Goal: Transaction & Acquisition: Purchase product/service

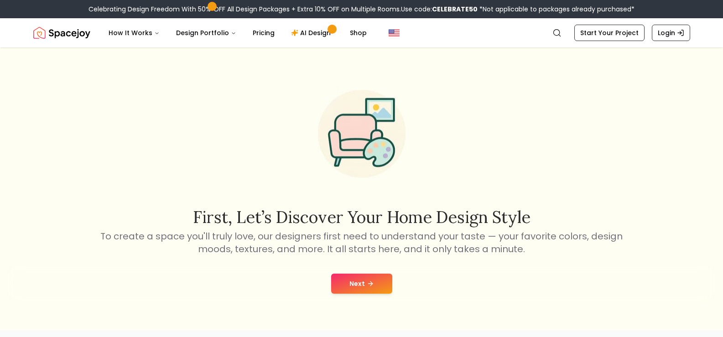
click at [354, 279] on button "Next" at bounding box center [361, 284] width 61 height 20
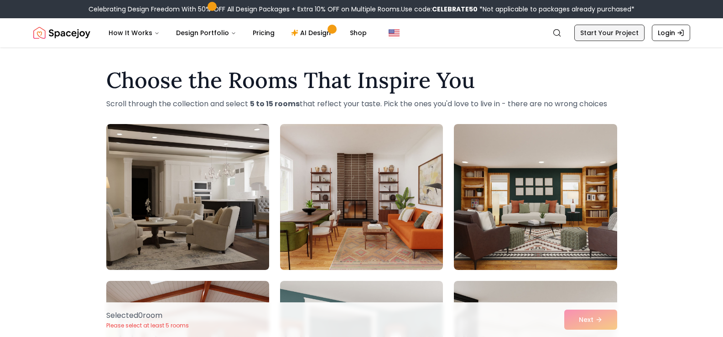
click at [599, 34] on link "Start Your Project" at bounding box center [609, 33] width 70 height 16
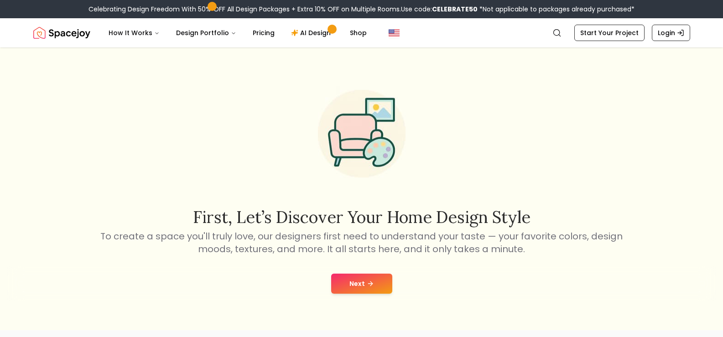
click at [364, 274] on button "Next" at bounding box center [361, 284] width 61 height 20
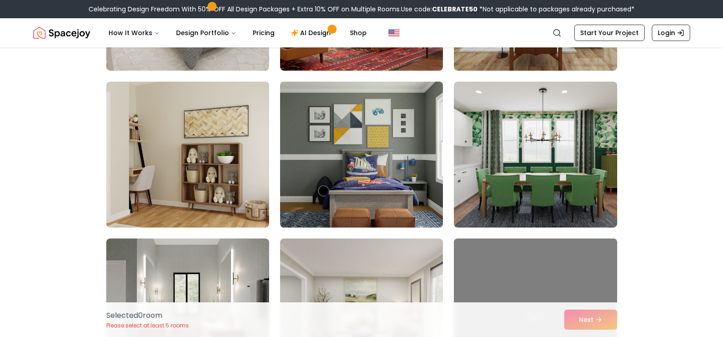
scroll to position [2235, 0]
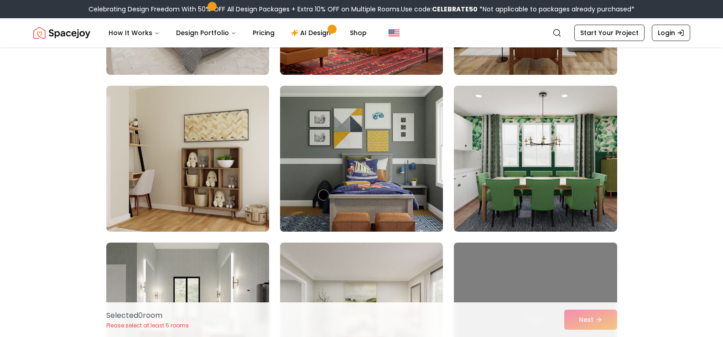
click at [412, 155] on img at bounding box center [361, 158] width 171 height 153
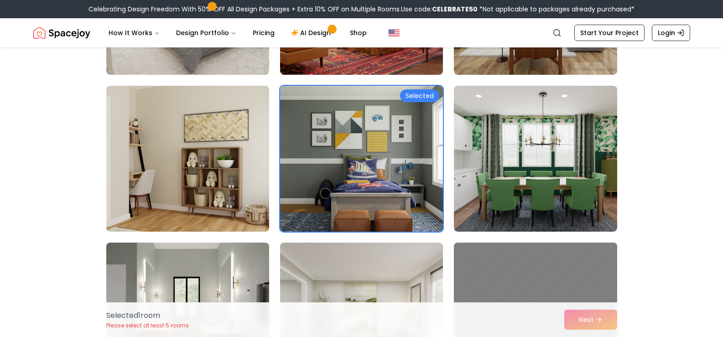
click at [575, 321] on div "Selected 1 room Please select at least 5 rooms Next" at bounding box center [361, 319] width 525 height 35
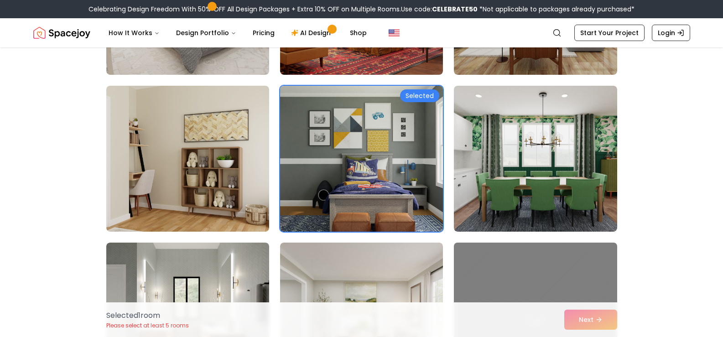
click at [352, 126] on img at bounding box center [361, 158] width 171 height 153
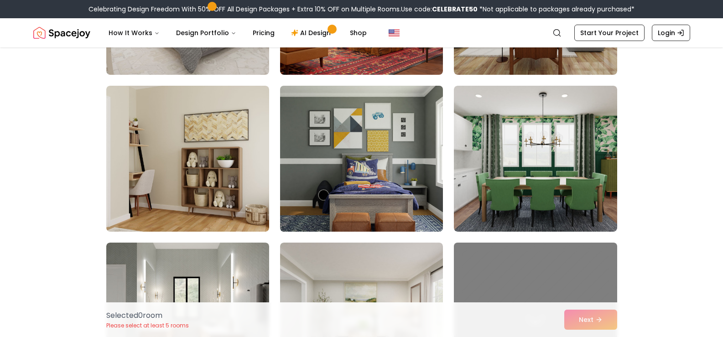
click at [352, 126] on img at bounding box center [361, 158] width 171 height 153
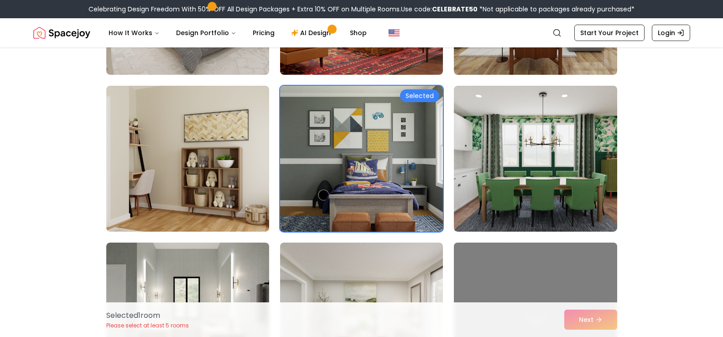
click at [352, 126] on img at bounding box center [361, 158] width 171 height 153
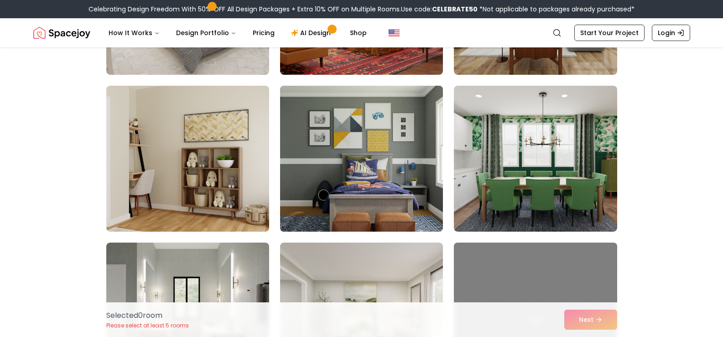
click at [352, 126] on img at bounding box center [361, 158] width 171 height 153
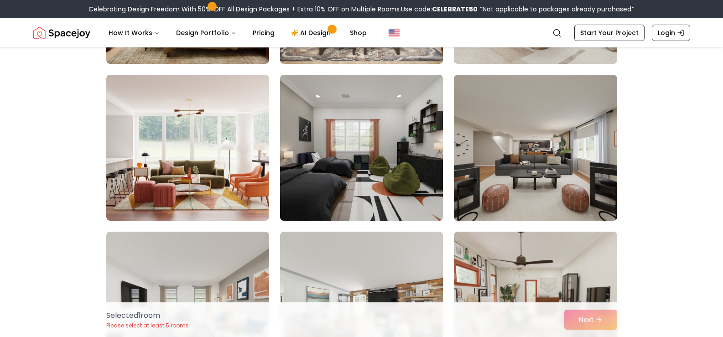
scroll to position [2919, 0]
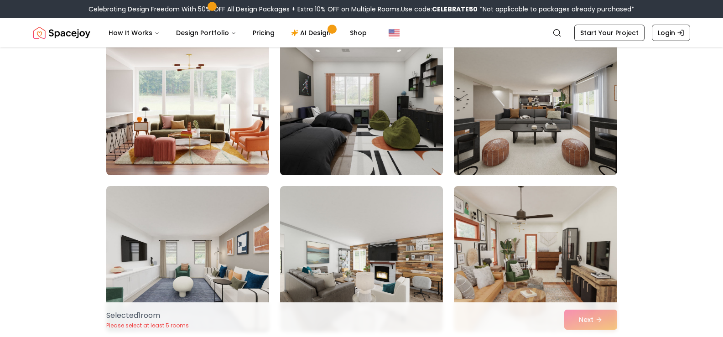
click at [325, 142] on img at bounding box center [361, 102] width 171 height 153
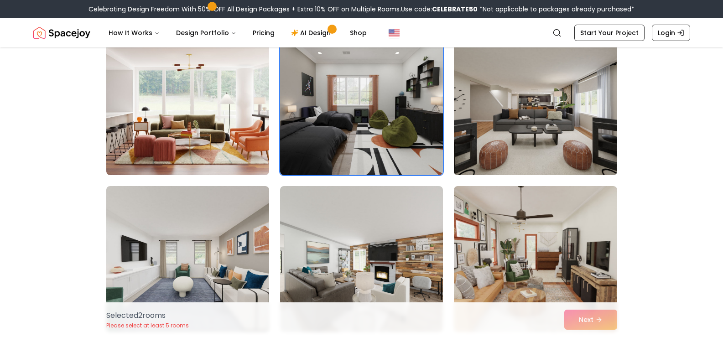
drag, startPoint x: 490, startPoint y: 151, endPoint x: 482, endPoint y: 152, distance: 7.8
click at [490, 151] on img at bounding box center [535, 102] width 171 height 153
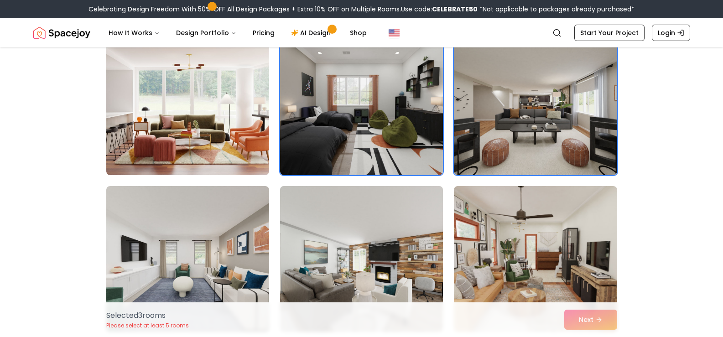
click at [378, 233] on img at bounding box center [361, 258] width 171 height 153
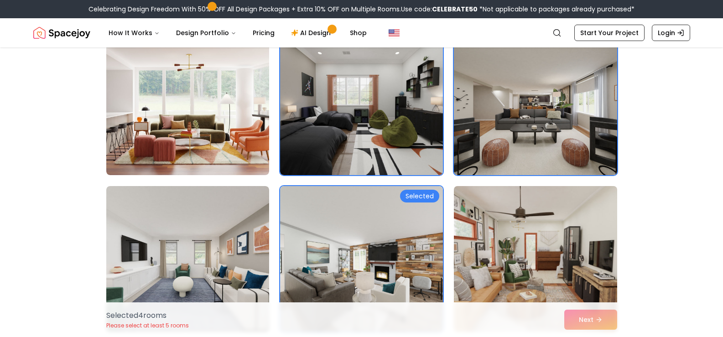
click at [490, 234] on img at bounding box center [535, 258] width 171 height 153
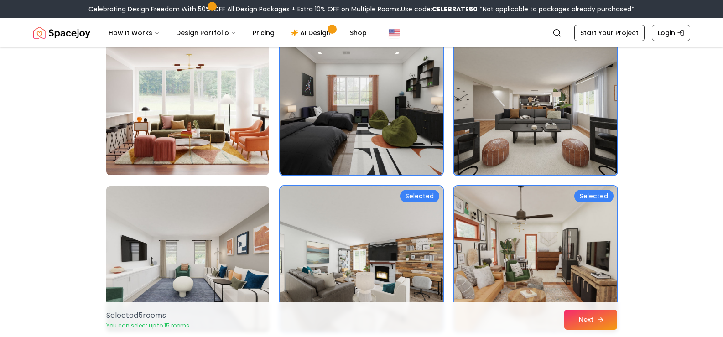
click at [593, 315] on button "Next" at bounding box center [590, 320] width 53 height 20
